Goal: Task Accomplishment & Management: Complete application form

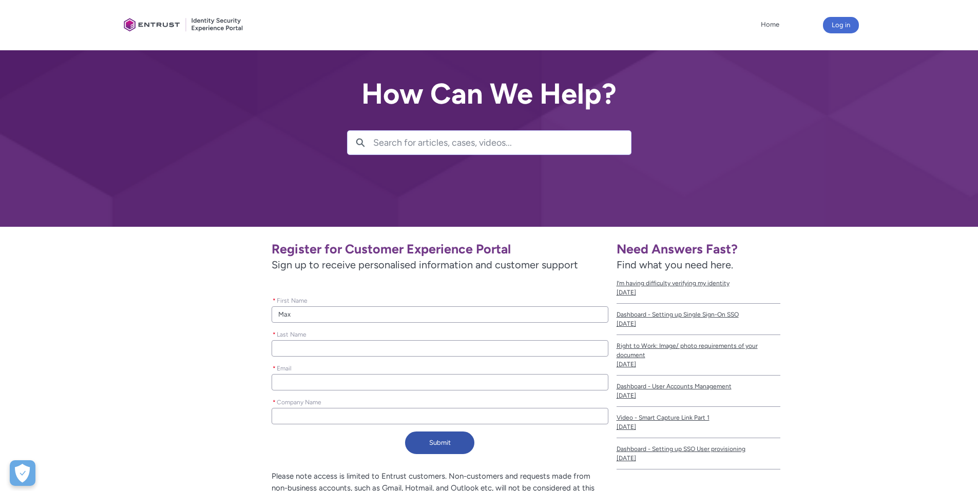
type lightning-primitive-input-simple "Maxi"
type input "Maxi"
type lightning-primitive-input-simple "Maxim"
type input "Maxim"
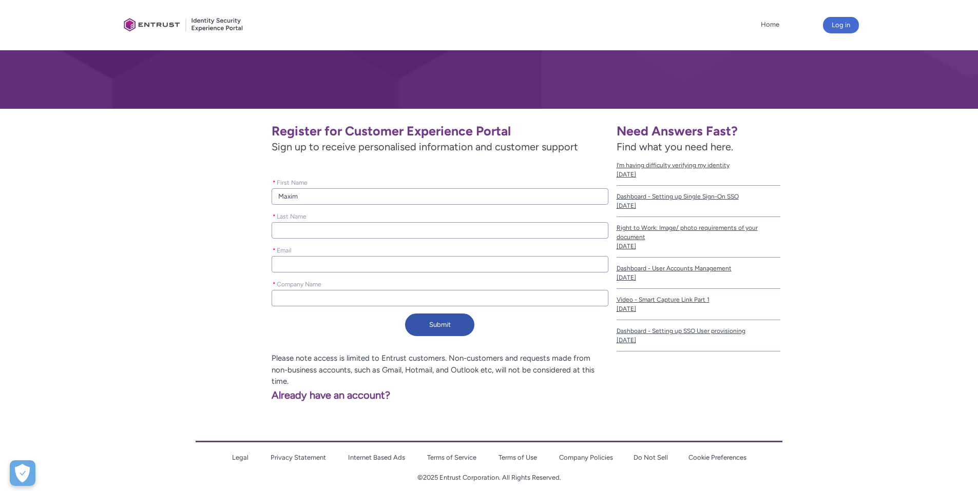
type lightning-primitive-input-simple "K"
type input "K"
type lightning-primitive-input-simple "Ku"
type input "Ku"
type lightning-primitive-input-simple "Kuz"
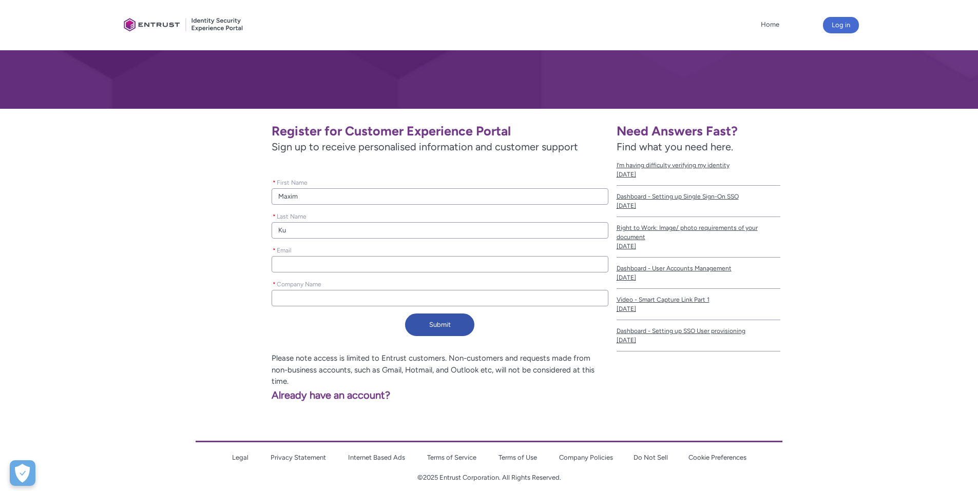
type input "Kuz"
type lightning-primitive-input-simple "[DEMOGRAPHIC_DATA]"
type input "[DEMOGRAPHIC_DATA]"
type lightning-primitive-input-simple "[PERSON_NAME]"
type input "[PERSON_NAME]"
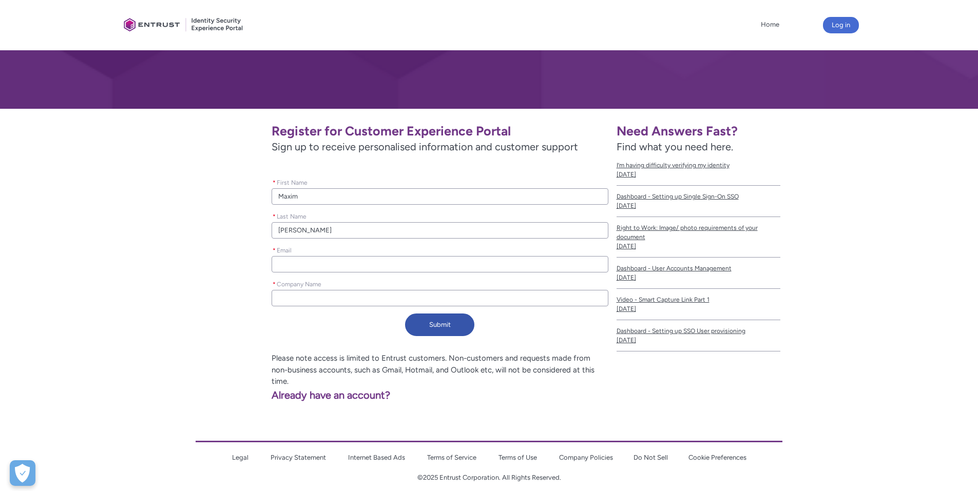
type lightning-primitive-input-simple "[PERSON_NAME]"
type input "[PERSON_NAME]"
type lightning-primitive-input-simple "m"
type input "m"
type lightning-primitive-input-simple "ma"
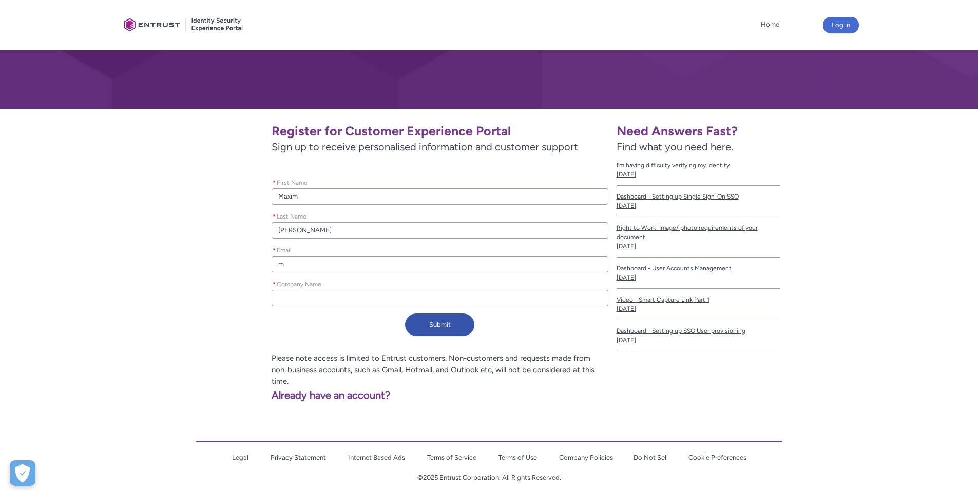
type input "ma"
type lightning-primitive-input-simple "max"
type input "max"
type lightning-primitive-input-simple "maxi"
type input "maxi"
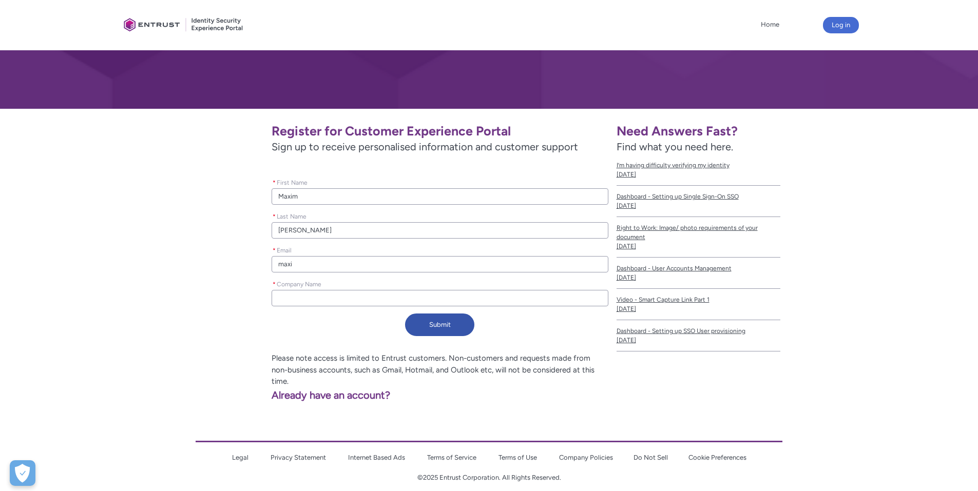
type lightning-primitive-input-simple "maxim"
type input "maxim"
type lightning-primitive-input-simple "maxim."
type input "maxim."
type lightning-primitive-input-simple "maxim.k"
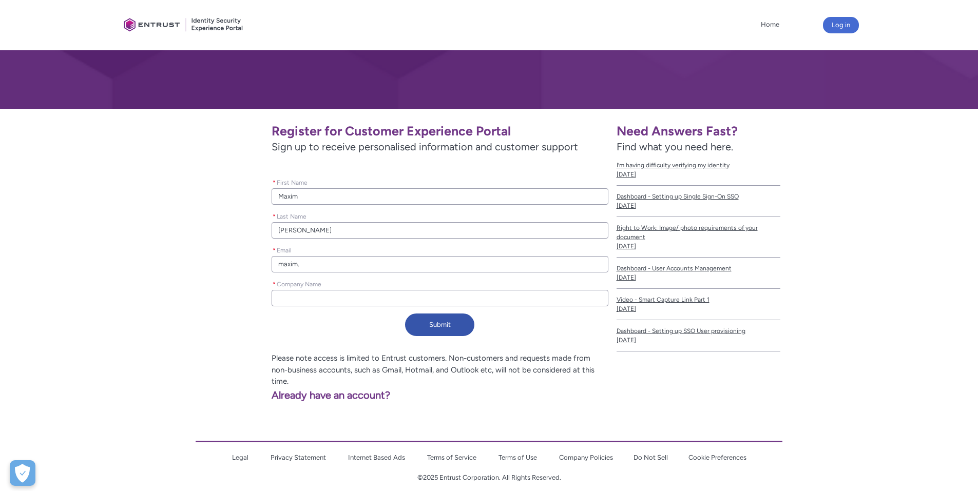
type input "maxim.k"
type lightning-primitive-input-simple "maxim.k@"
type input "maxim.k@"
type lightning-primitive-input-simple "maxim.k@x"
type input "maxim.k@x"
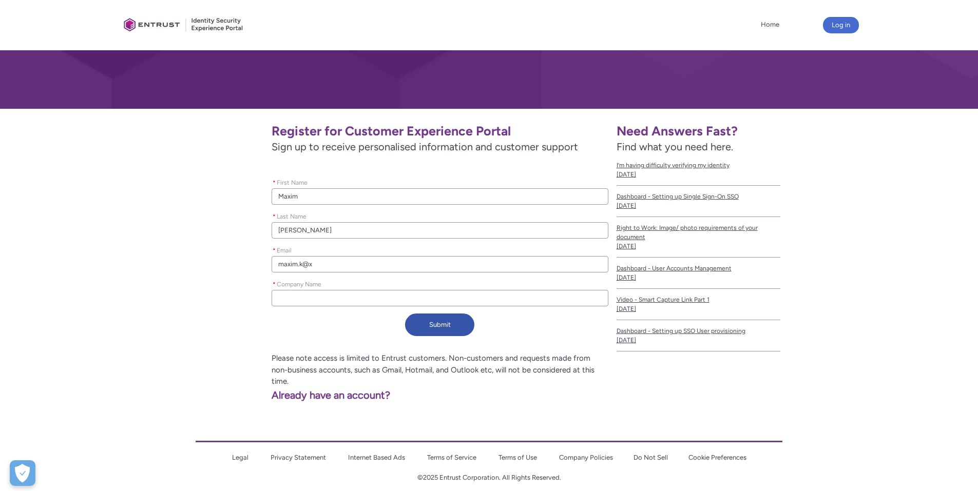
type lightning-primitive-input-simple "maxim.k@xc"
type input "maxim.k@xc"
type lightning-primitive-input-simple "maxim.k@xch"
type input "maxim.k@xch"
type lightning-primitive-input-simple "maxim.k@xchi"
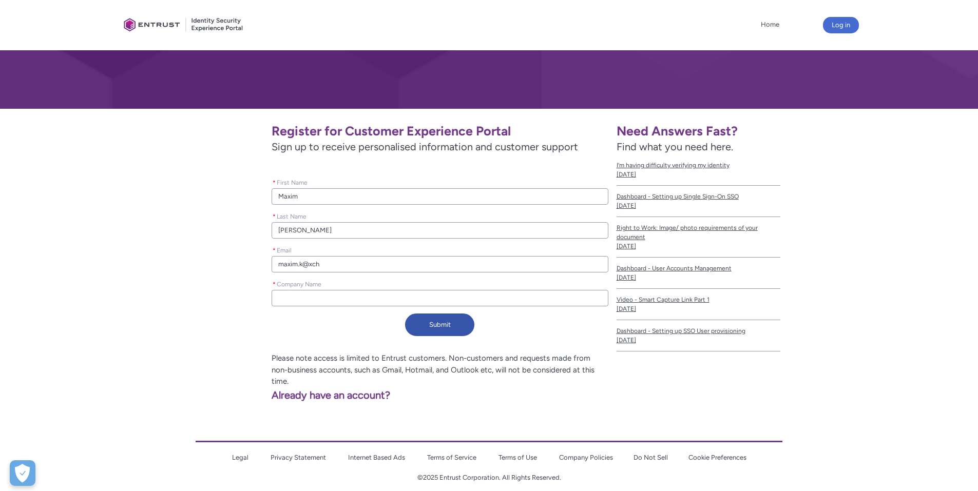
type input "maxim.k@xchi"
type lightning-primitive-input-simple "maxim.k@xchie"
type input "maxim.k@xchie"
type lightning-primitive-input-simple "maxim.k@xchief"
type input "maxim.k@xchief"
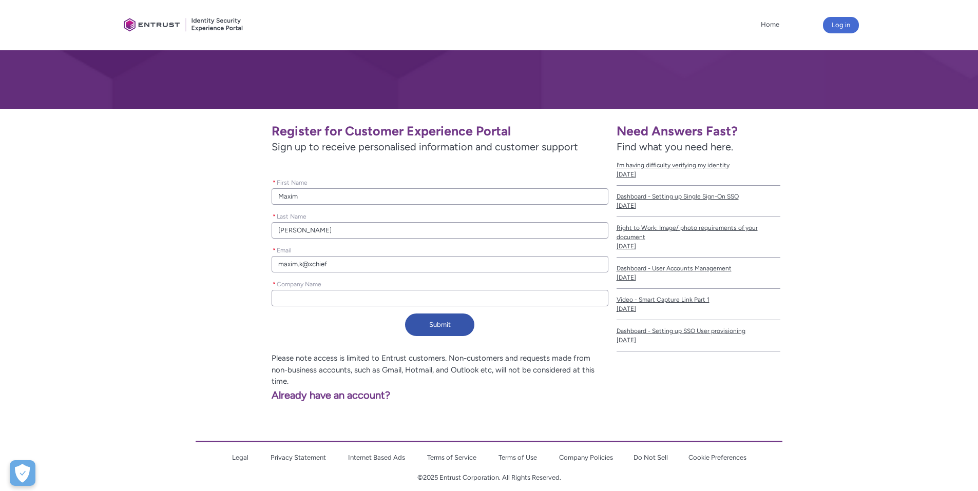
type lightning-primitive-input-simple "maxim.k@xchief."
type input "maxim.k@xchief."
type lightning-primitive-input-simple "maxim.k@xchief.c"
type input "maxim.k@xchief.c"
type lightning-primitive-input-simple "[EMAIL_ADDRESS][DOMAIN_NAME]"
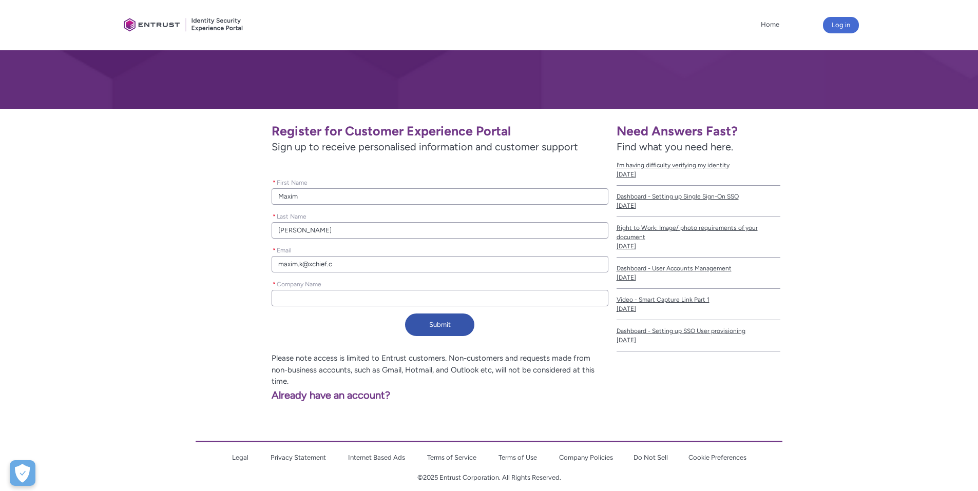
type input "[EMAIL_ADDRESS][DOMAIN_NAME]"
type lightning-primitive-input-simple "[EMAIL_ADDRESS][DOMAIN_NAME]"
type input "[EMAIL_ADDRESS][DOMAIN_NAME]"
type lightning-primitive-input-simple "x"
type input "x"
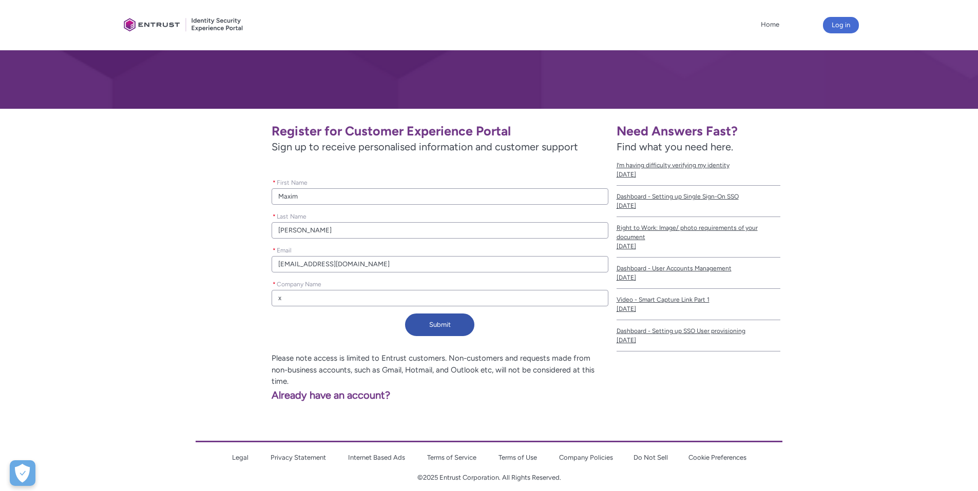
type lightning-primitive-input-simple "xC"
type input "xC"
type lightning-primitive-input-simple "xCh"
type input "xCh"
type lightning-primitive-input-simple "xChi"
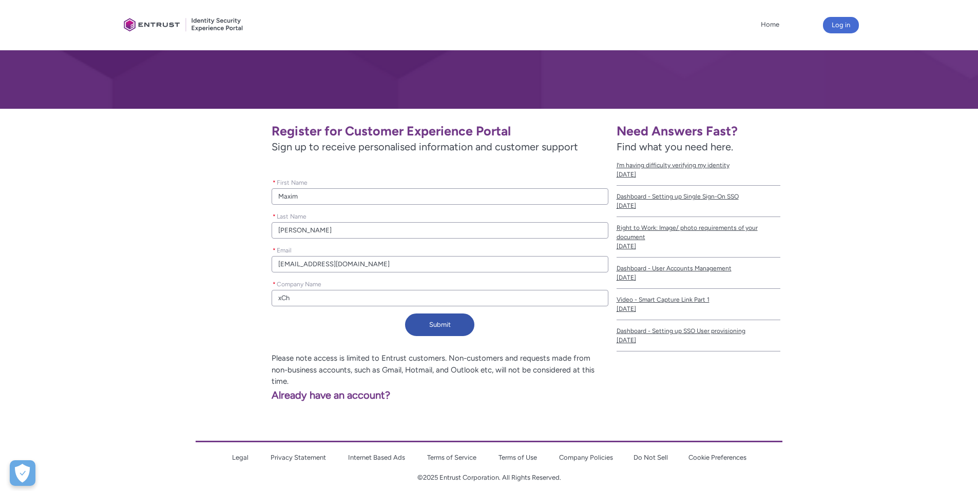
type input "xChi"
type lightning-primitive-input-simple "xChie"
type input "xChie"
type lightning-primitive-input-simple "xChief"
type input "xChief"
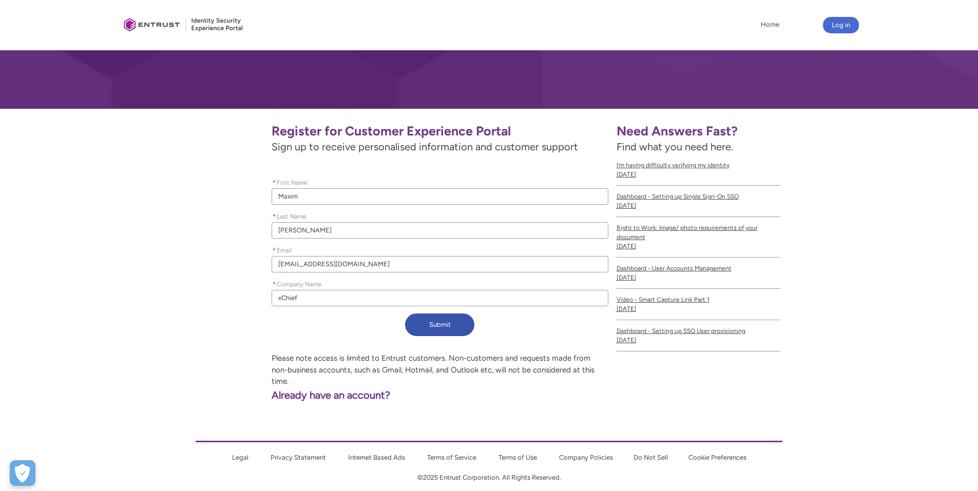
type lightning-primitive-input-simple "xChief"
type input "xChief"
type lightning-primitive-input-simple "xChief C"
type input "xChief C"
type lightning-primitive-input-simple "xChief Ce"
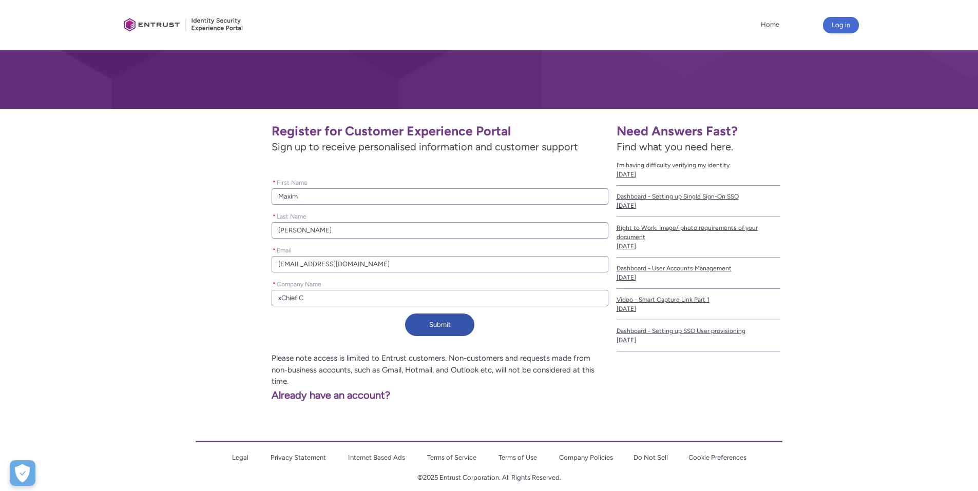
type input "xChief Ce"
type lightning-primitive-input-simple "xChief Cen"
type input "xChief Cen"
type lightning-primitive-input-simple "xChief Cent"
type input "xChief Cent"
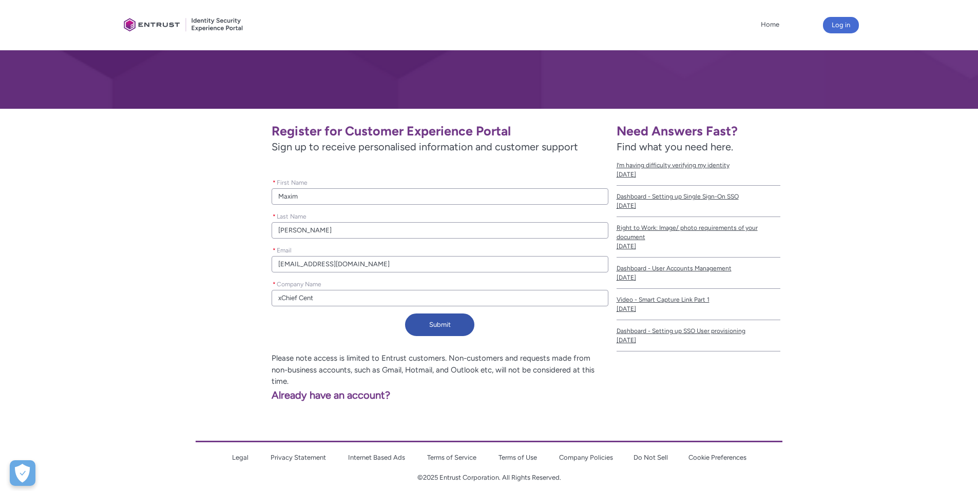
type lightning-primitive-input-simple "xChief Centr"
type input "xChief Centr"
type lightning-primitive-input-simple "xChief Centra"
type input "xChief Centra"
type lightning-primitive-input-simple "xChief Central"
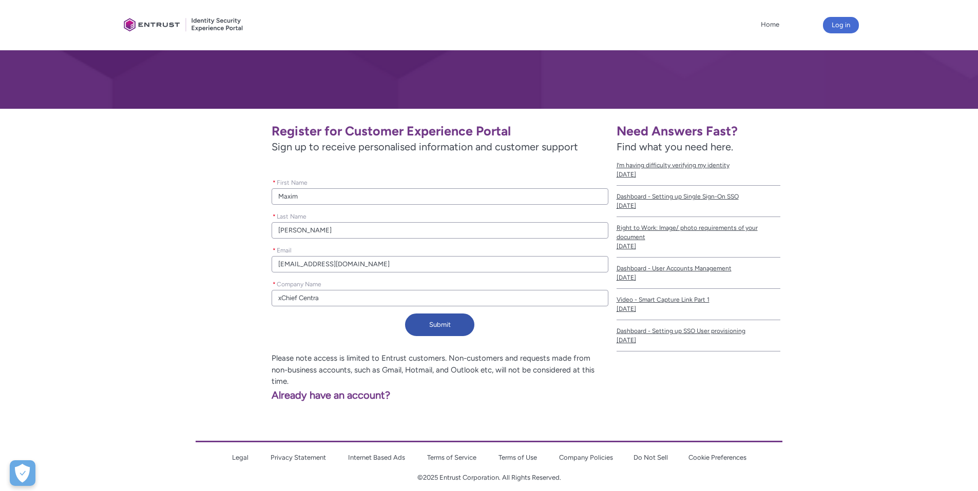
type input "xChief Central"
type lightning-primitive-input-simple "xChief Central"
type input "xChief Central"
type lightning-primitive-input-simple "xChief Central A"
type input "xChief Central A"
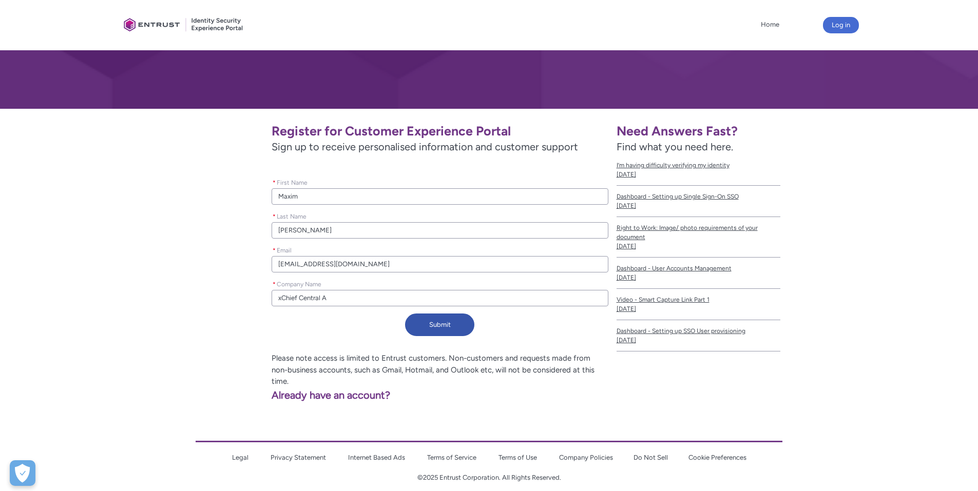
type lightning-primitive-input-simple "xChief Central As"
type input "xChief Central As"
type lightning-primitive-input-simple "xChief Central Asi"
type input "xChief Central Asi"
type lightning-primitive-input-simple "xChief [GEOGRAPHIC_DATA]"
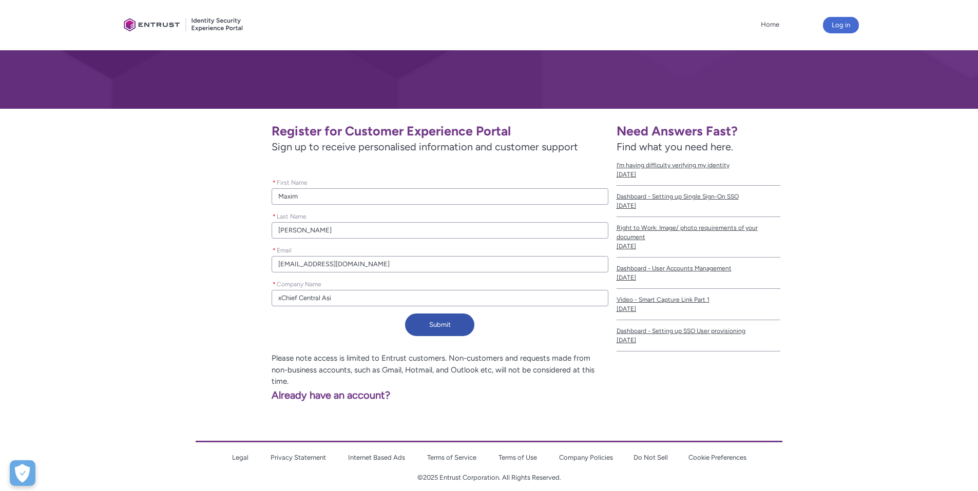
type input "xChief [GEOGRAPHIC_DATA]"
type lightning-primitive-input-simple "xChief [GEOGRAPHIC_DATA]"
type input "xChief [GEOGRAPHIC_DATA]"
type lightning-primitive-input-simple "xChief [GEOGRAPHIC_DATA] L"
type input "xChief [GEOGRAPHIC_DATA] L"
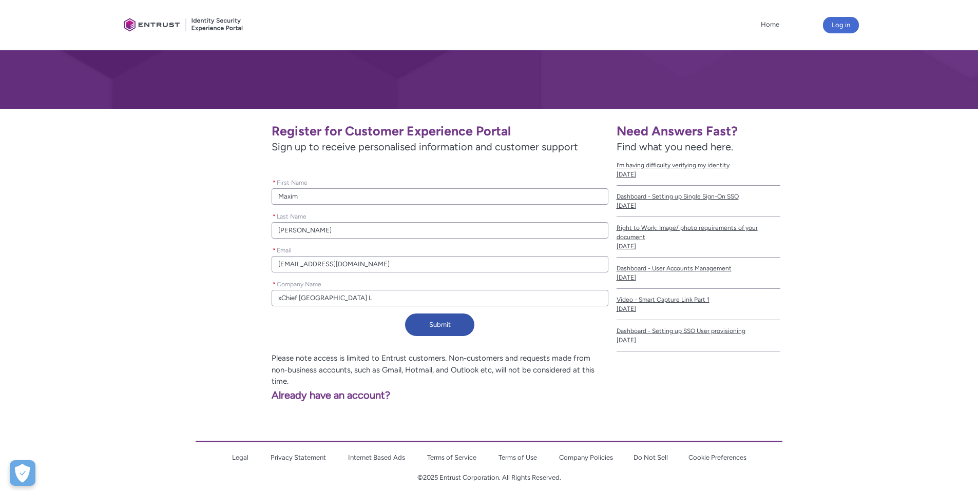
type lightning-primitive-input-simple "xChief Central Asia Lt"
type input "xChief Central Asia Lt"
type lightning-primitive-input-simple "xChief Central Asia Ltd"
type input "xChief Central Asia Ltd"
